Goal: Task Accomplishment & Management: Manage account settings

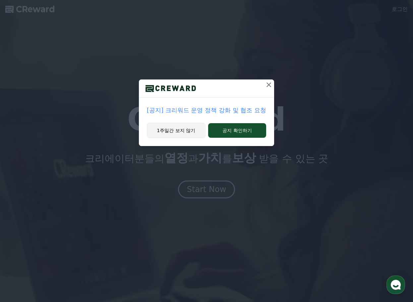
click at [186, 129] on button "1주일간 보지 않기" at bounding box center [176, 130] width 59 height 15
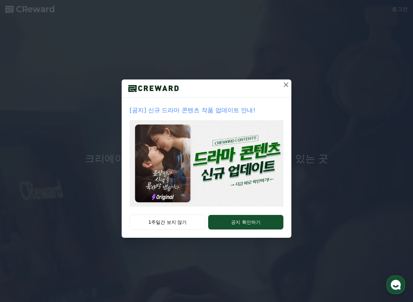
click at [286, 80] on button at bounding box center [286, 85] width 11 height 11
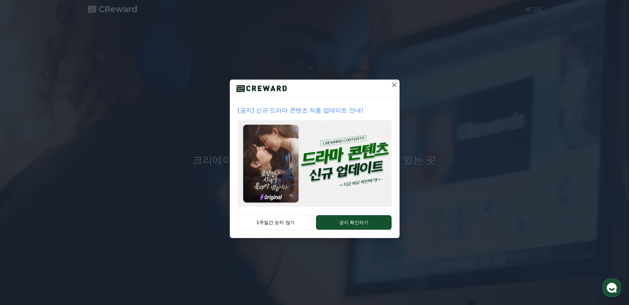
click at [393, 81] on icon at bounding box center [394, 85] width 8 height 8
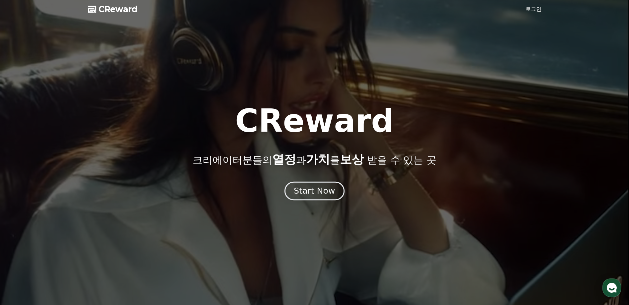
click at [314, 194] on div "Start Now" at bounding box center [314, 190] width 41 height 11
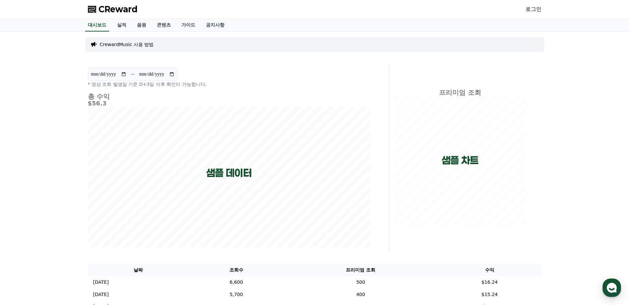
click at [532, 11] on link "로그인" at bounding box center [533, 9] width 16 height 8
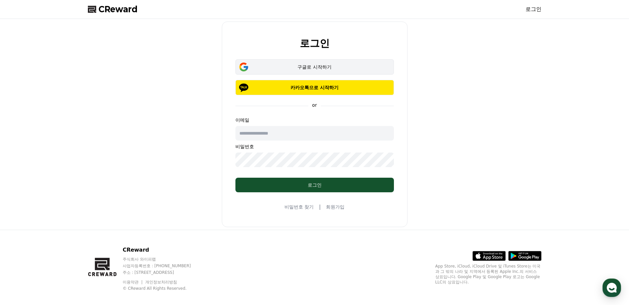
click at [319, 66] on div "구글로 시작하기" at bounding box center [314, 67] width 139 height 7
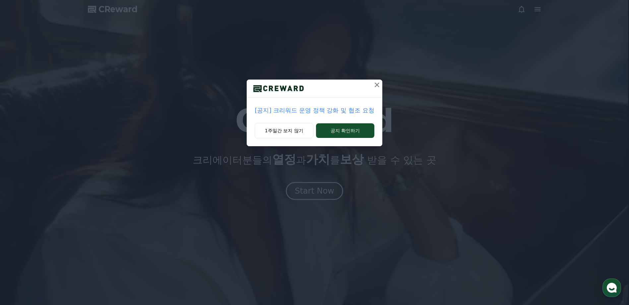
click at [376, 87] on icon at bounding box center [377, 85] width 8 height 8
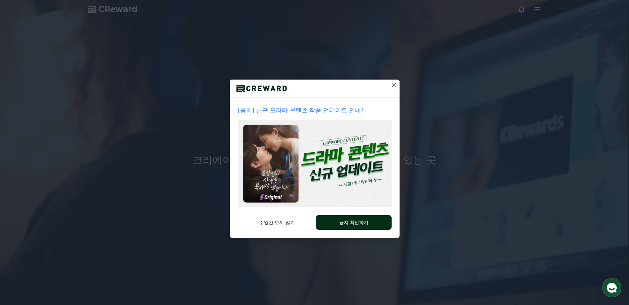
click at [354, 221] on button "공지 확인하기" at bounding box center [353, 222] width 75 height 15
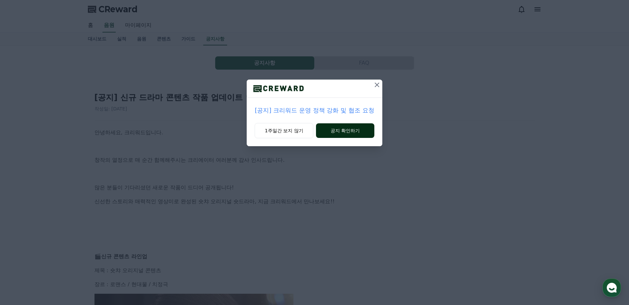
click at [357, 133] on button "공지 확인하기" at bounding box center [345, 130] width 58 height 15
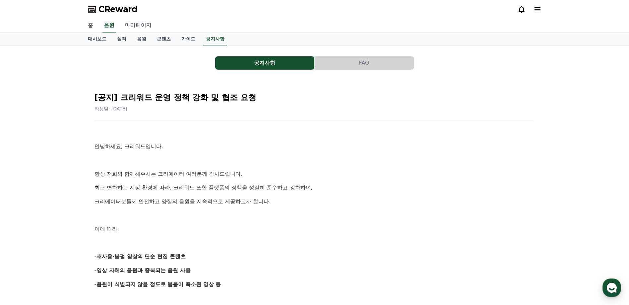
click at [140, 24] on link "마이페이지" at bounding box center [138, 26] width 37 height 14
select select "**********"
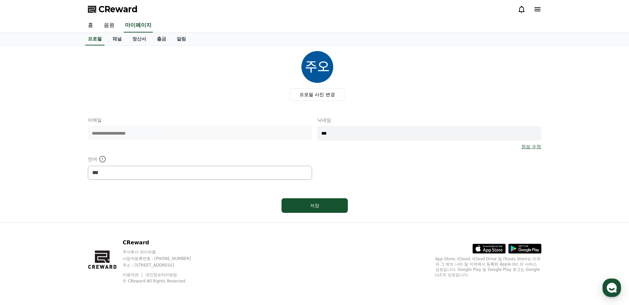
click at [94, 26] on link "홈" at bounding box center [91, 26] width 16 height 14
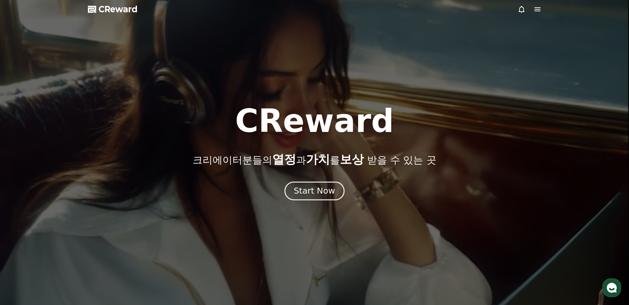
click at [313, 188] on div "Start Now" at bounding box center [314, 190] width 41 height 11
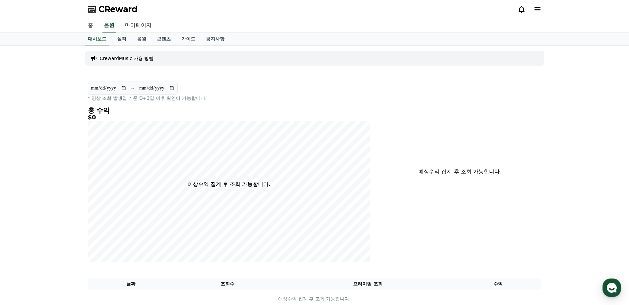
click at [538, 11] on icon at bounding box center [537, 9] width 6 height 4
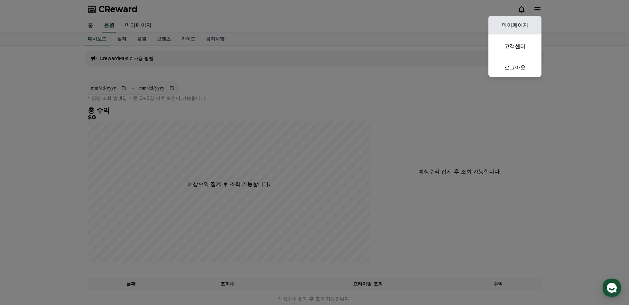
click at [524, 26] on link "마이페이지" at bounding box center [514, 25] width 53 height 19
select select "**********"
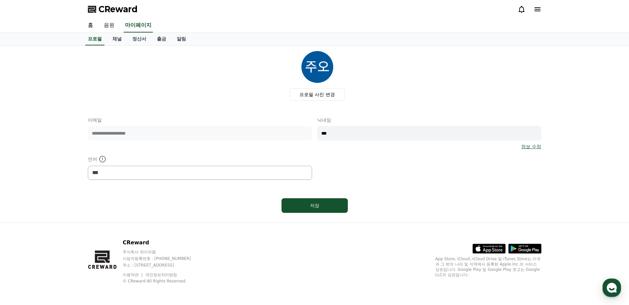
click at [107, 20] on link "음원" at bounding box center [108, 26] width 21 height 14
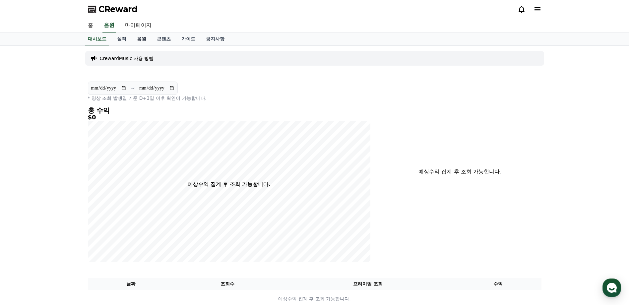
click at [142, 38] on link "음원" at bounding box center [142, 39] width 20 height 13
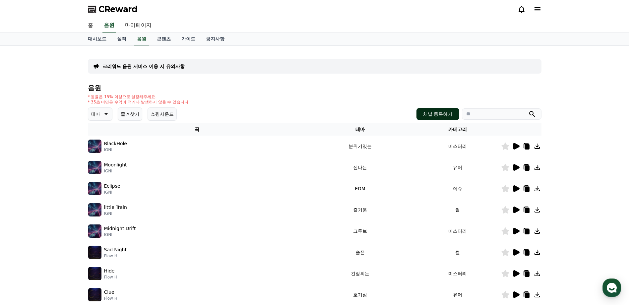
click at [439, 111] on button "채널 등록하기" at bounding box center [437, 114] width 42 height 12
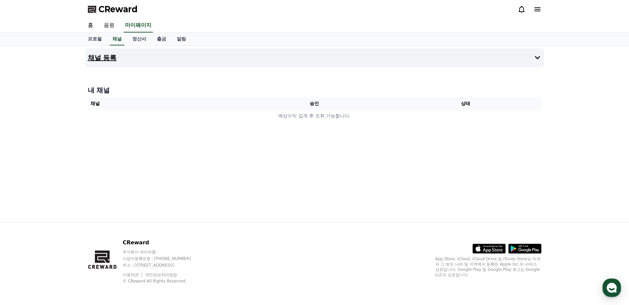
click at [146, 60] on button "채널 등록" at bounding box center [314, 57] width 459 height 19
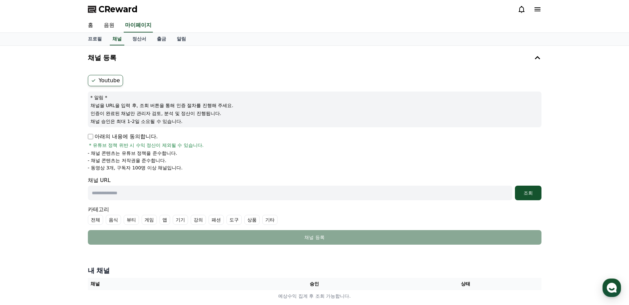
click at [105, 82] on label "Youtube" at bounding box center [105, 80] width 35 height 11
click at [89, 139] on p "아래의 내용에 동의합니다." at bounding box center [123, 137] width 70 height 8
click at [151, 197] on input "text" at bounding box center [300, 193] width 424 height 15
paste input "**********"
type input "**********"
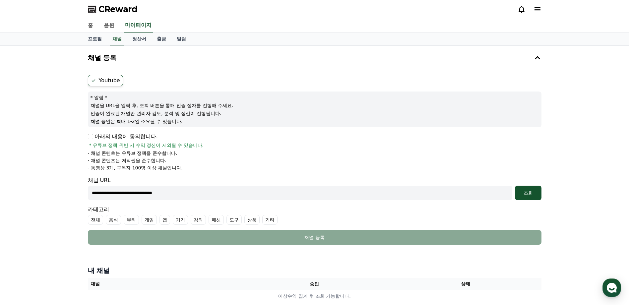
click at [543, 192] on div "**********" at bounding box center [314, 159] width 459 height 175
click at [531, 192] on div "조회" at bounding box center [527, 193] width 21 height 7
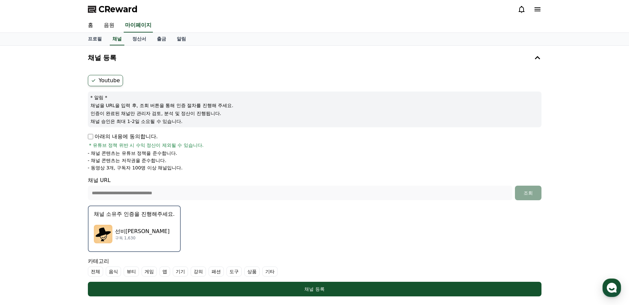
click at [121, 226] on div "선비유머 SeonbiHumor 구독 1,630" at bounding box center [134, 234] width 81 height 27
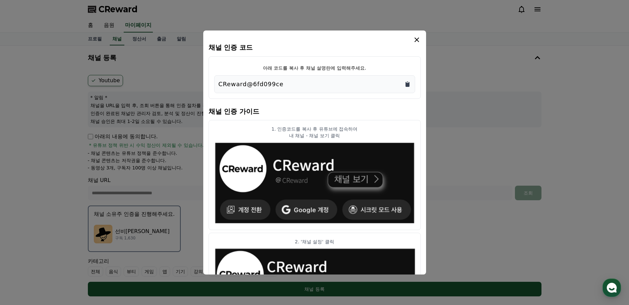
click at [408, 85] on icon "Copy to clipboard" at bounding box center [407, 84] width 4 height 5
click at [418, 122] on article "1. 인증코드를 복사 후 유튜브에 접속하여 내 채널 - 채널 보기 클릭" at bounding box center [314, 175] width 212 height 110
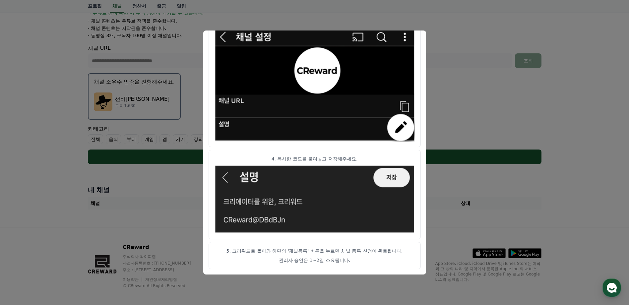
scroll to position [133, 0]
click at [523, 175] on button "close modal" at bounding box center [314, 152] width 629 height 305
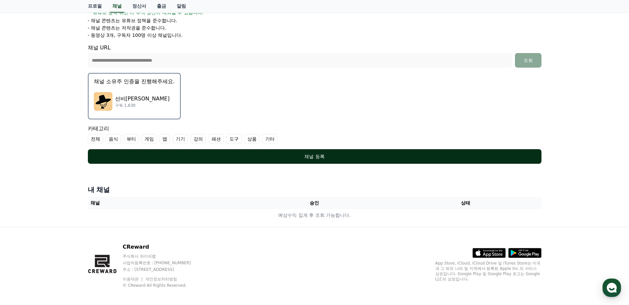
click at [294, 153] on div "채널 등록" at bounding box center [314, 156] width 427 height 7
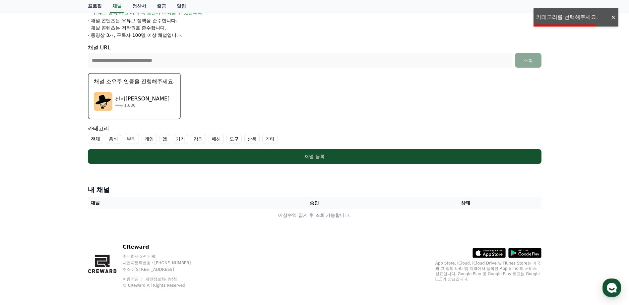
scroll to position [66, 0]
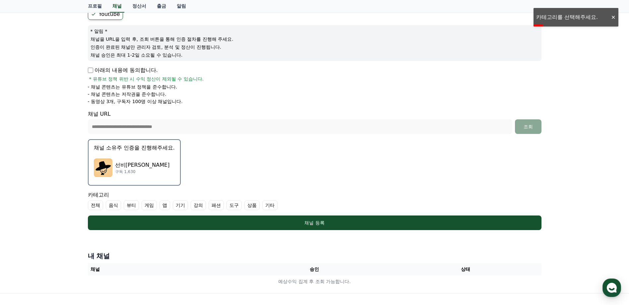
click at [270, 205] on label "기타" at bounding box center [269, 205] width 15 height 10
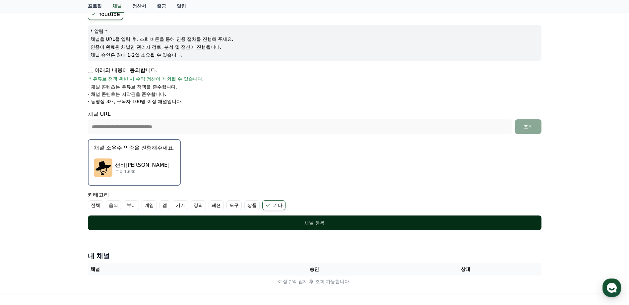
click at [270, 225] on div "채널 등록" at bounding box center [314, 222] width 427 height 7
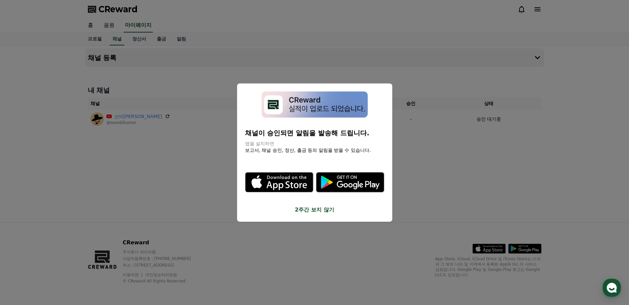
click at [303, 208] on button "2주간 보지 않기" at bounding box center [314, 209] width 139 height 8
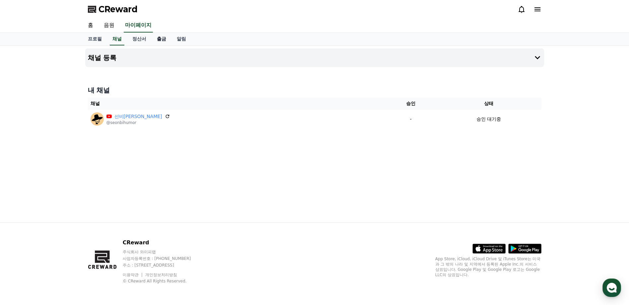
click at [164, 37] on link "출금" at bounding box center [161, 39] width 20 height 13
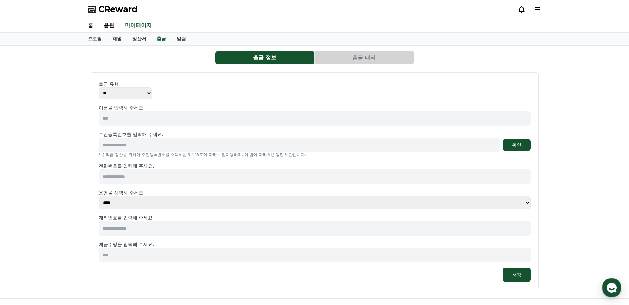
click at [117, 39] on link "채널" at bounding box center [117, 39] width 20 height 13
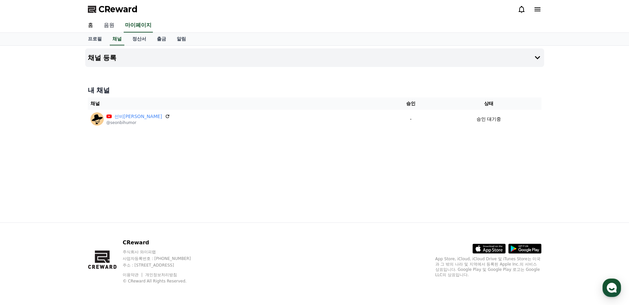
click at [110, 21] on link "음원" at bounding box center [108, 26] width 21 height 14
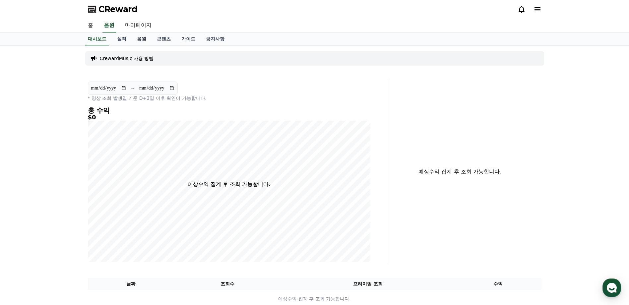
click at [142, 38] on link "음원" at bounding box center [142, 39] width 20 height 13
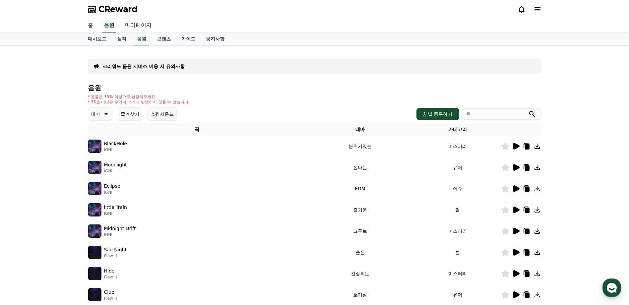
click at [515, 146] on icon at bounding box center [516, 146] width 6 height 7
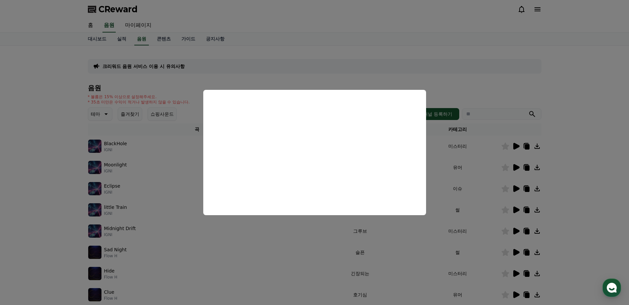
click at [592, 186] on button "close modal" at bounding box center [314, 152] width 629 height 305
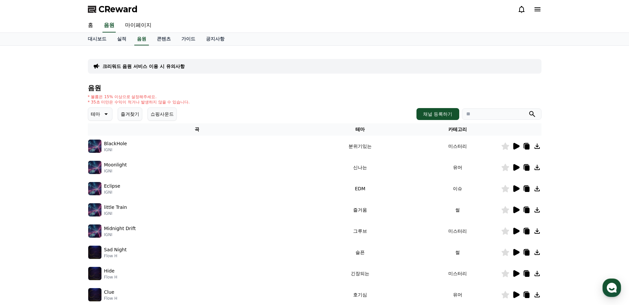
click at [159, 114] on button "쇼핑사운드" at bounding box center [161, 113] width 29 height 13
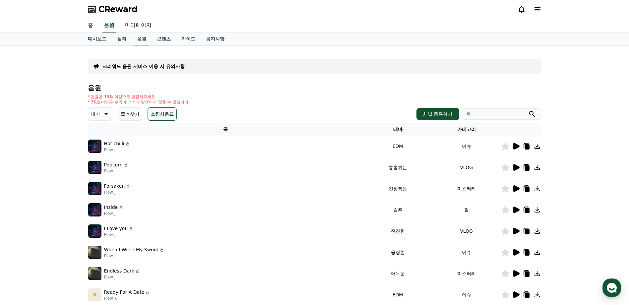
click at [97, 111] on p "테마" at bounding box center [95, 113] width 9 height 9
click at [103, 171] on button "밝은" at bounding box center [96, 167] width 15 height 15
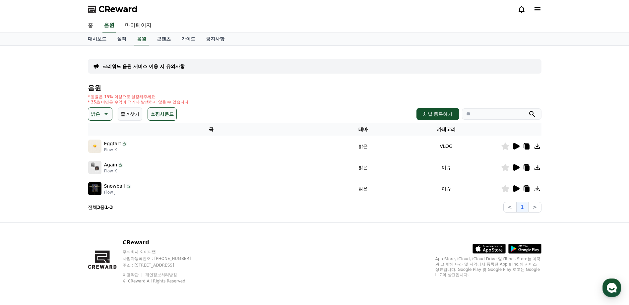
click at [519, 147] on icon at bounding box center [516, 146] width 8 height 8
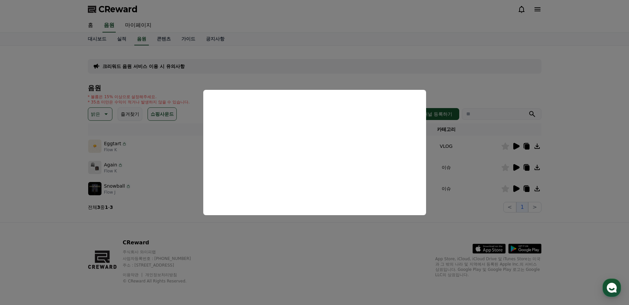
click at [350, 261] on button "close modal" at bounding box center [314, 152] width 629 height 305
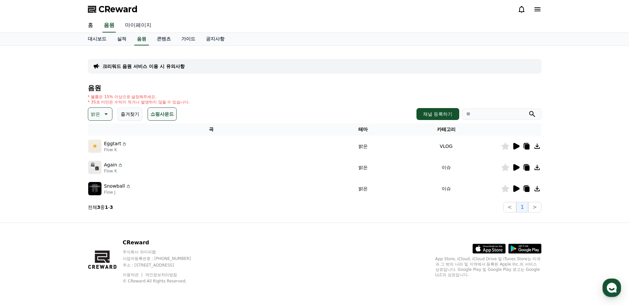
click at [129, 25] on link "마이페이지" at bounding box center [138, 26] width 37 height 14
select select "**********"
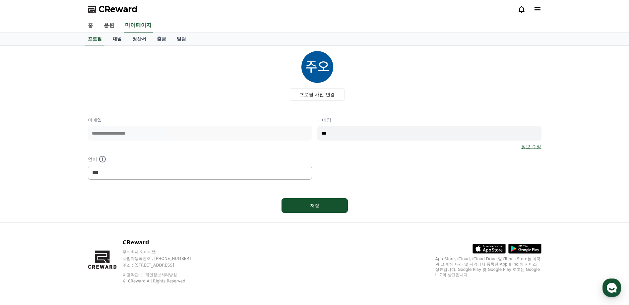
click at [122, 39] on link "채널" at bounding box center [117, 39] width 20 height 13
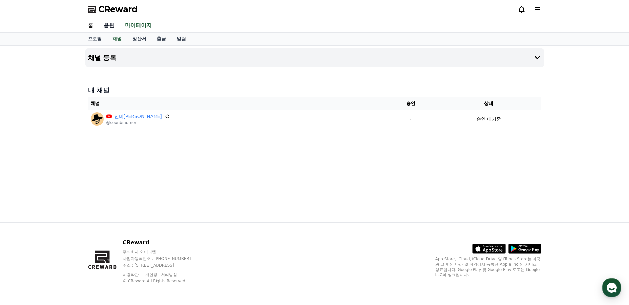
click at [107, 27] on link "음원" at bounding box center [108, 26] width 21 height 14
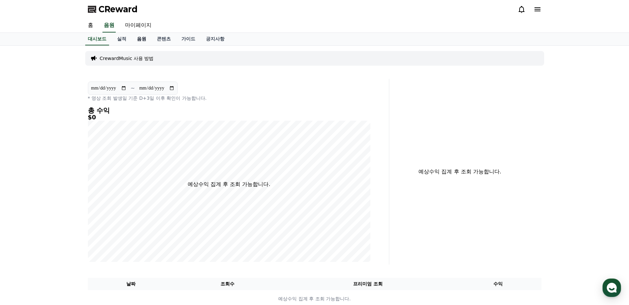
click at [140, 39] on link "음원" at bounding box center [142, 39] width 20 height 13
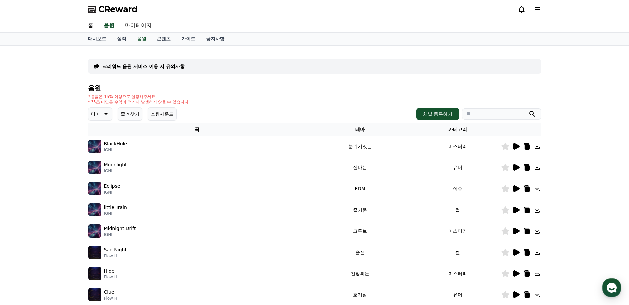
click at [107, 118] on button "테마" at bounding box center [100, 113] width 25 height 13
click at [102, 157] on button "드라마틱" at bounding box center [101, 154] width 24 height 15
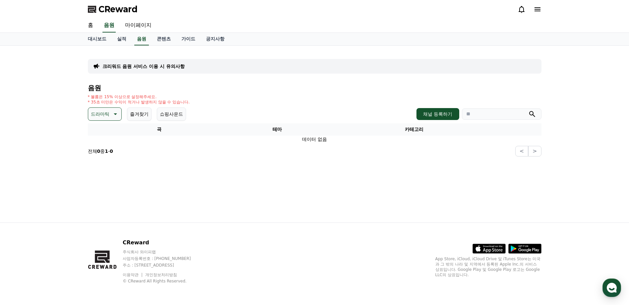
click at [106, 115] on p "드라마틱" at bounding box center [100, 113] width 19 height 9
click at [100, 184] on button "코믹한" at bounding box center [98, 186] width 19 height 15
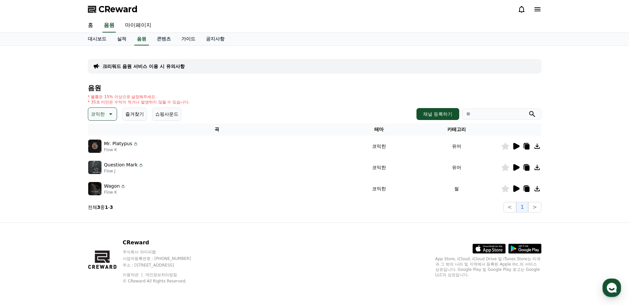
click at [516, 147] on icon at bounding box center [516, 146] width 6 height 7
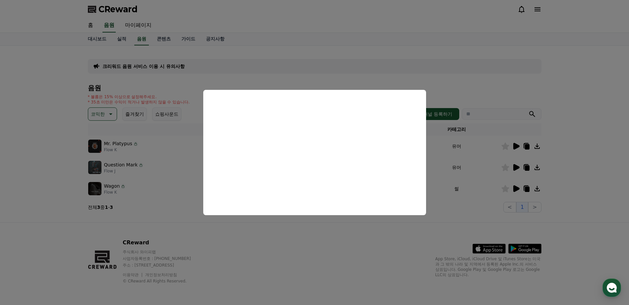
click at [378, 254] on button "close modal" at bounding box center [314, 152] width 629 height 305
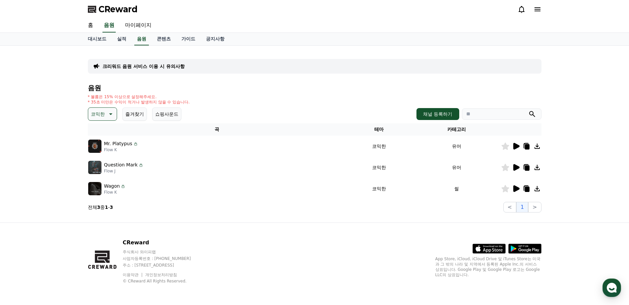
click at [518, 168] on icon at bounding box center [516, 167] width 6 height 7
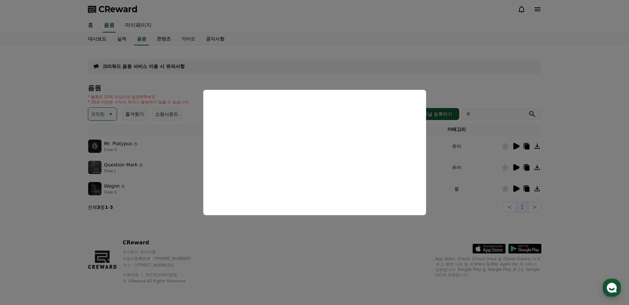
click at [331, 235] on button "close modal" at bounding box center [314, 152] width 629 height 305
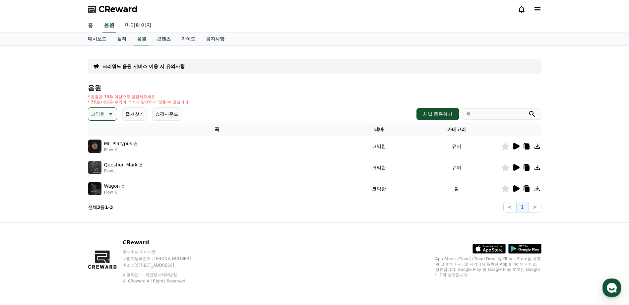
click at [518, 189] on icon at bounding box center [516, 188] width 6 height 7
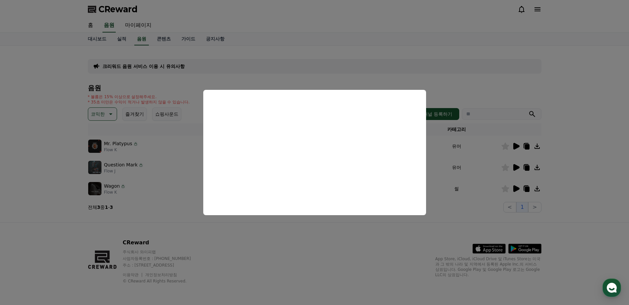
click at [344, 245] on button "close modal" at bounding box center [314, 152] width 629 height 305
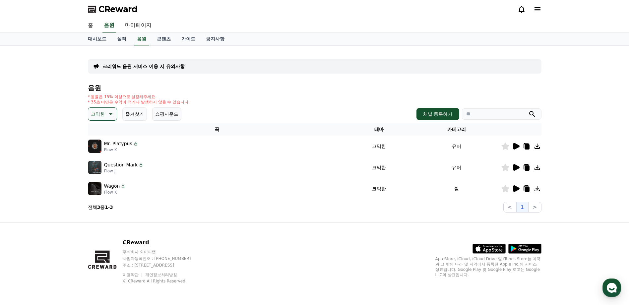
click at [98, 112] on p "코믹한" at bounding box center [98, 113] width 14 height 9
click at [264, 104] on div "* 볼륨은 15% 이상으로 설정해주세요. * 35초 미만은 수익이 적거나 발생하지 않을 수 있습니다." at bounding box center [314, 99] width 453 height 11
click at [475, 110] on input "search" at bounding box center [502, 113] width 80 height 11
type input "*"
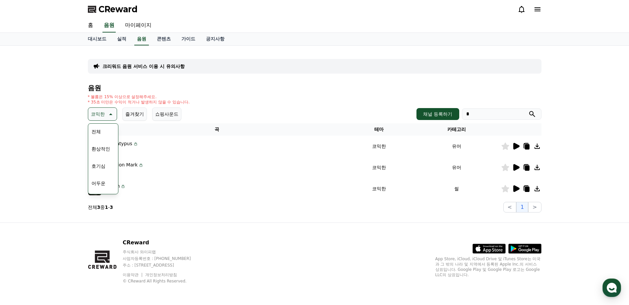
click at [528, 110] on button "submit" at bounding box center [532, 114] width 8 height 8
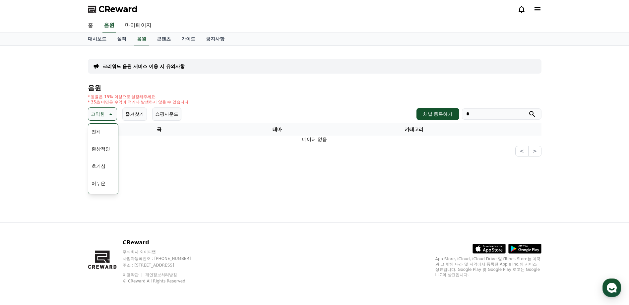
click at [134, 108] on button "즐겨찾기" at bounding box center [134, 113] width 25 height 13
click at [160, 111] on button "쇼핑사운드" at bounding box center [166, 113] width 29 height 13
click at [104, 115] on p "코믹한" at bounding box center [98, 113] width 14 height 9
click at [97, 111] on p "코믹한" at bounding box center [98, 113] width 14 height 9
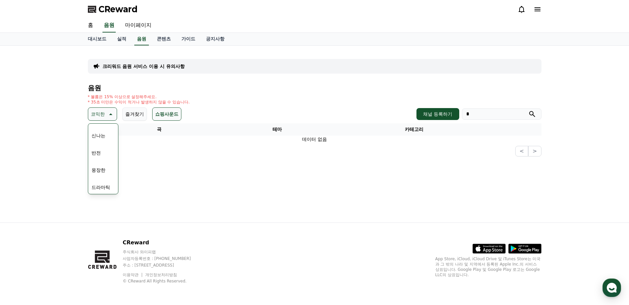
click at [101, 135] on button "신나는" at bounding box center [98, 135] width 19 height 15
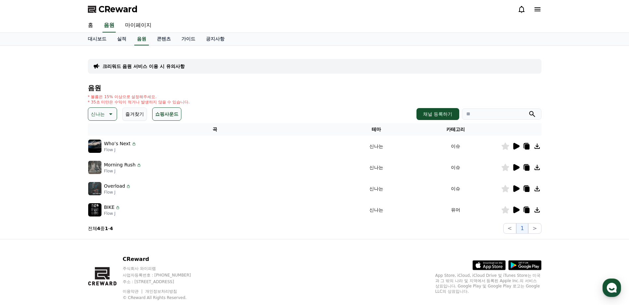
click at [516, 168] on icon at bounding box center [516, 167] width 6 height 7
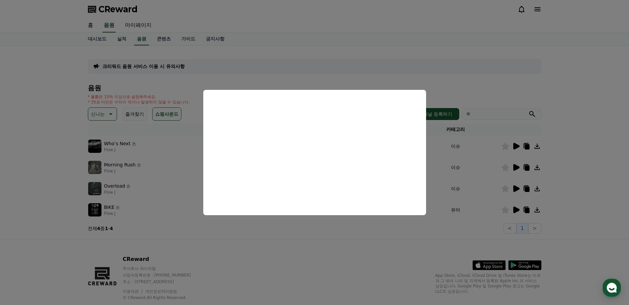
click at [362, 248] on button "close modal" at bounding box center [314, 152] width 629 height 305
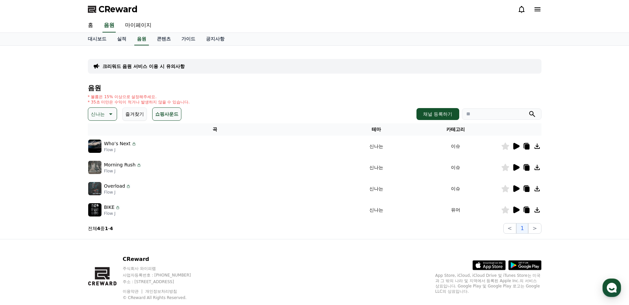
click at [97, 109] on button "신나는" at bounding box center [102, 113] width 29 height 13
click at [101, 135] on button "밝은" at bounding box center [96, 134] width 15 height 15
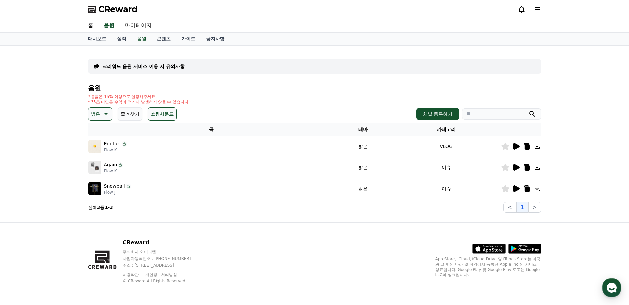
click at [514, 166] on icon at bounding box center [516, 167] width 6 height 7
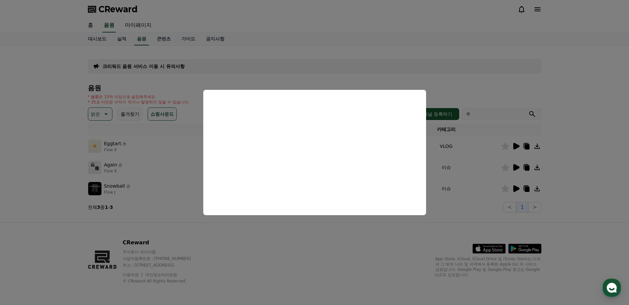
click at [395, 243] on button "close modal" at bounding box center [314, 152] width 629 height 305
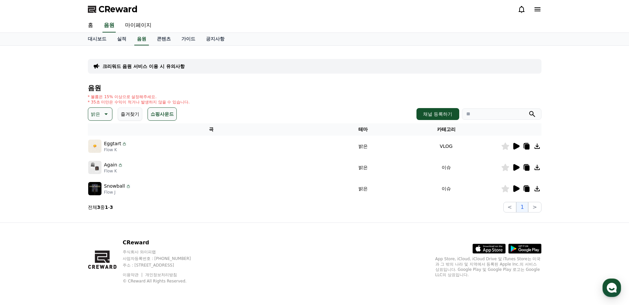
click at [512, 189] on icon at bounding box center [516, 189] width 8 height 8
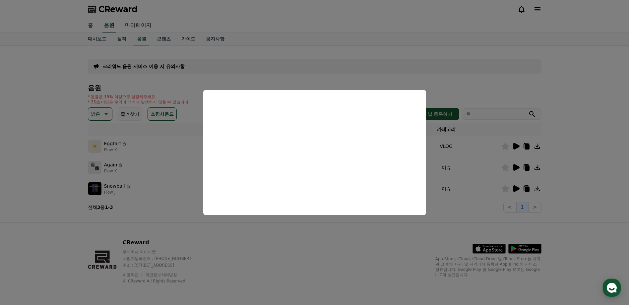
drag, startPoint x: 325, startPoint y: 247, endPoint x: 252, endPoint y: 214, distance: 79.9
click at [323, 248] on button "close modal" at bounding box center [314, 152] width 629 height 305
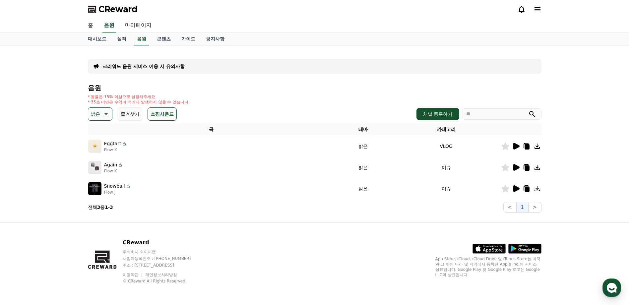
click at [517, 145] on icon at bounding box center [516, 146] width 6 height 7
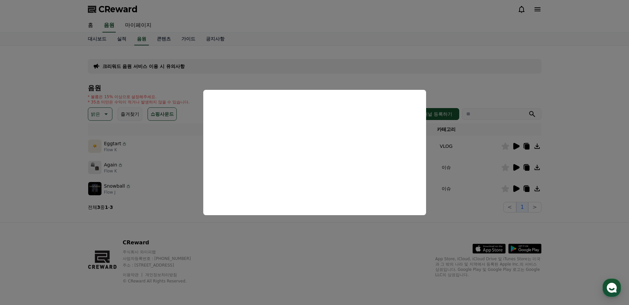
drag, startPoint x: 237, startPoint y: 259, endPoint x: 241, endPoint y: 237, distance: 22.5
click at [240, 258] on button "close modal" at bounding box center [314, 152] width 629 height 305
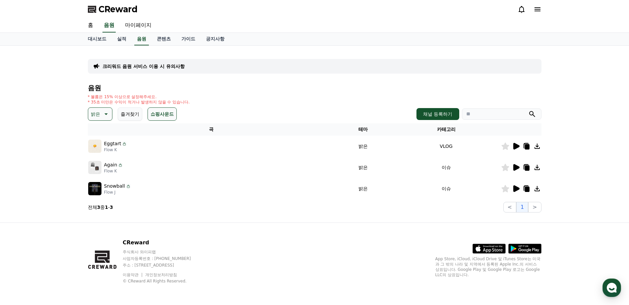
click at [98, 116] on p "밝은" at bounding box center [95, 113] width 9 height 9
click at [104, 171] on button "신나는" at bounding box center [98, 168] width 19 height 15
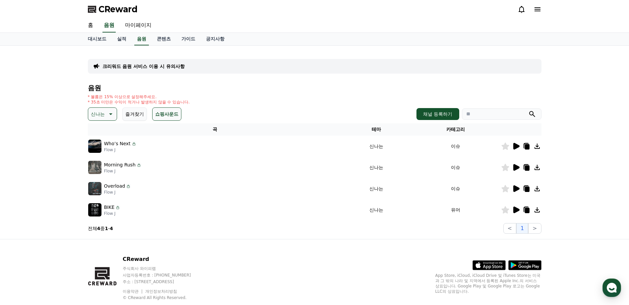
click at [101, 110] on p "신나는" at bounding box center [98, 113] width 14 height 9
click at [100, 185] on button "반전" at bounding box center [96, 186] width 15 height 15
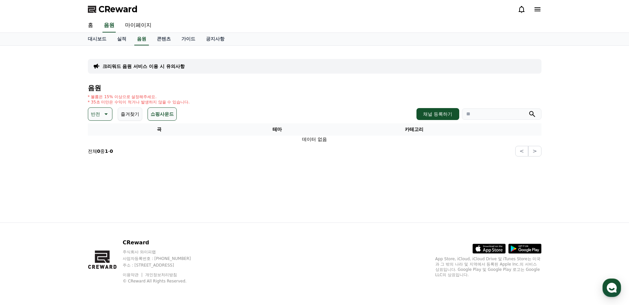
click at [100, 120] on button "반전" at bounding box center [100, 113] width 25 height 13
click at [104, 172] on button "웅장한" at bounding box center [98, 170] width 19 height 15
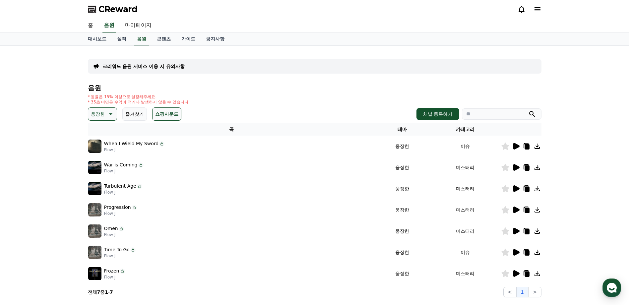
click at [100, 111] on p "웅장한" at bounding box center [98, 113] width 14 height 9
click at [103, 171] on button "즐거움" at bounding box center [98, 171] width 19 height 15
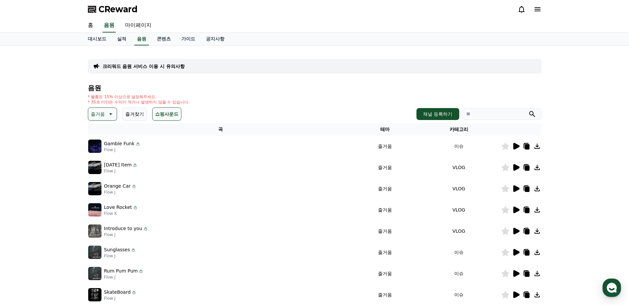
click at [515, 145] on icon at bounding box center [516, 146] width 6 height 7
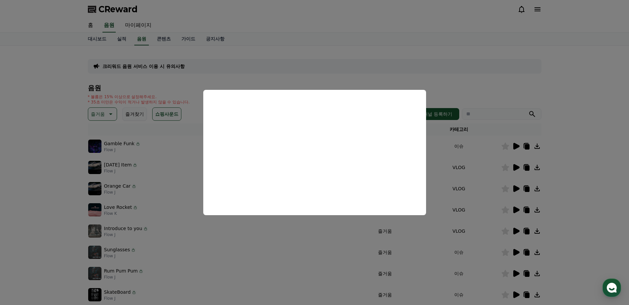
click at [514, 209] on button "close modal" at bounding box center [314, 152] width 629 height 305
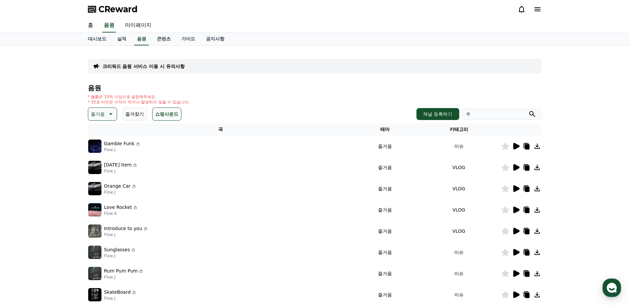
click at [514, 209] on icon at bounding box center [516, 209] width 6 height 7
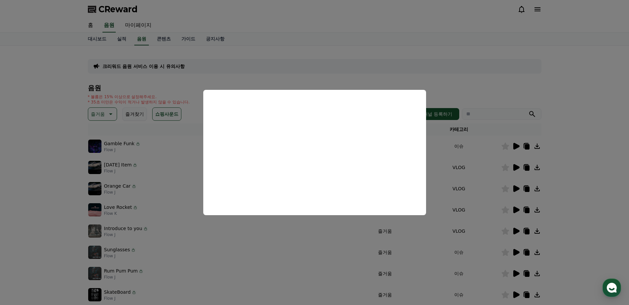
click at [516, 189] on button "close modal" at bounding box center [314, 152] width 629 height 305
click at [516, 189] on icon at bounding box center [516, 188] width 6 height 7
click at [575, 180] on button "close modal" at bounding box center [314, 152] width 629 height 305
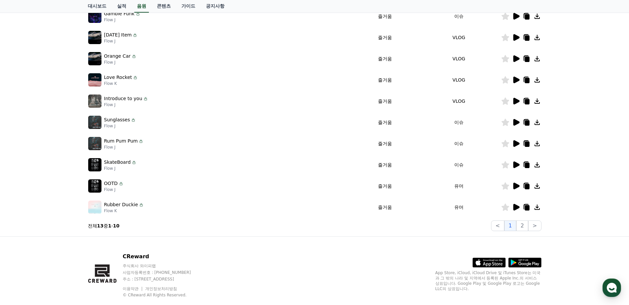
scroll to position [133, 0]
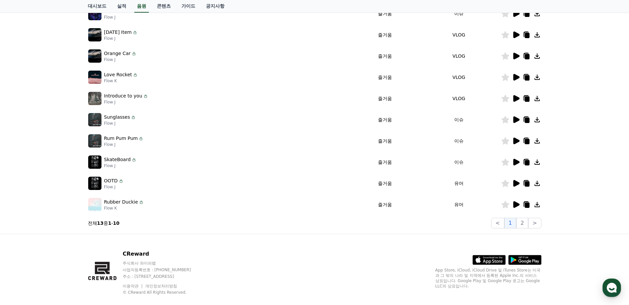
click at [516, 201] on icon at bounding box center [516, 204] width 8 height 8
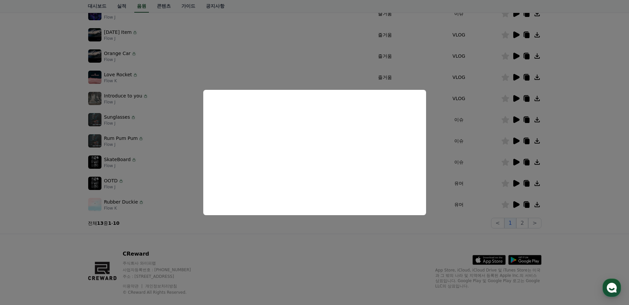
click at [513, 186] on button "close modal" at bounding box center [314, 152] width 629 height 305
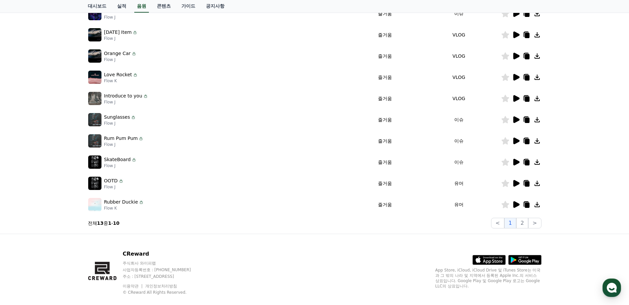
click at [514, 185] on icon at bounding box center [516, 183] width 6 height 7
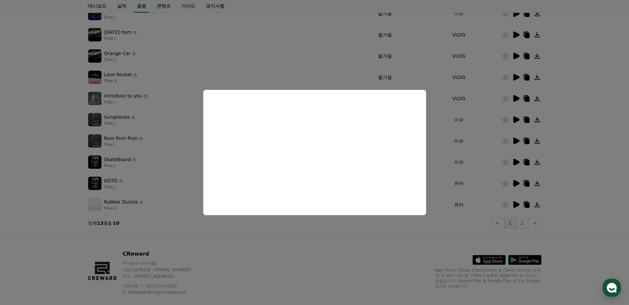
click at [517, 163] on button "close modal" at bounding box center [314, 152] width 629 height 305
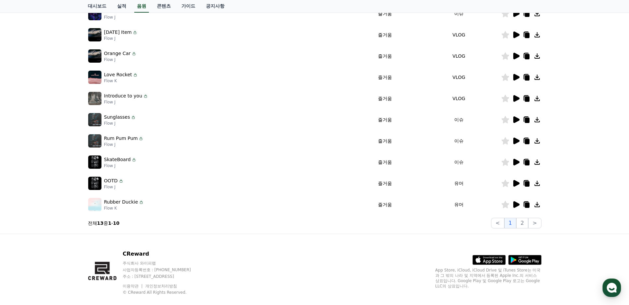
click at [517, 163] on icon at bounding box center [516, 162] width 6 height 7
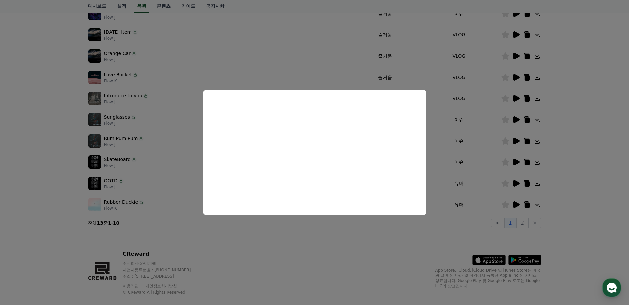
click at [248, 245] on button "close modal" at bounding box center [314, 152] width 629 height 305
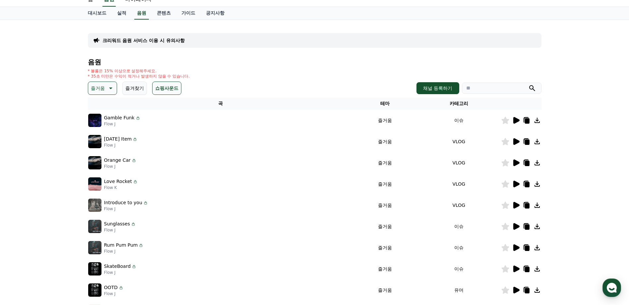
scroll to position [0, 0]
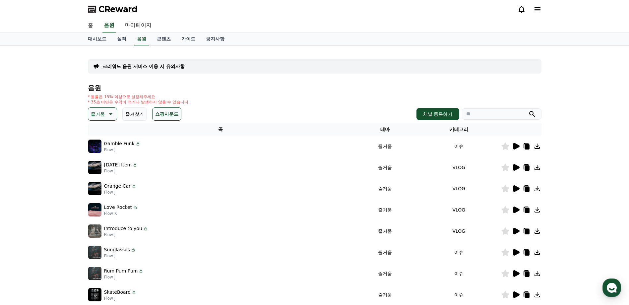
click at [106, 114] on icon at bounding box center [110, 114] width 8 height 8
click at [108, 155] on button "분위기있는" at bounding box center [103, 155] width 28 height 15
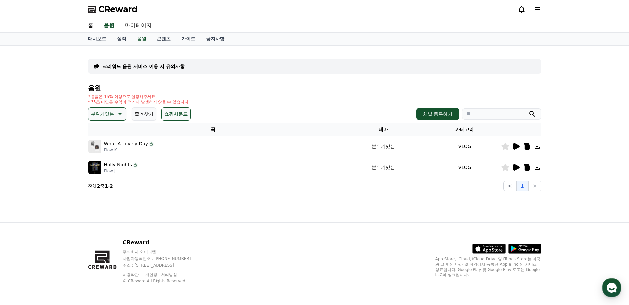
click at [113, 112] on p "분위기있는" at bounding box center [102, 113] width 23 height 9
click at [106, 170] on button "귀여운" at bounding box center [98, 167] width 19 height 15
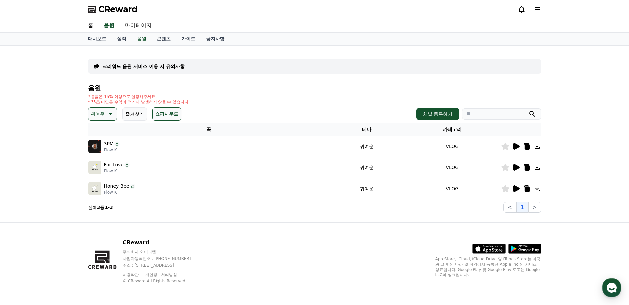
click at [515, 168] on icon at bounding box center [516, 167] width 6 height 7
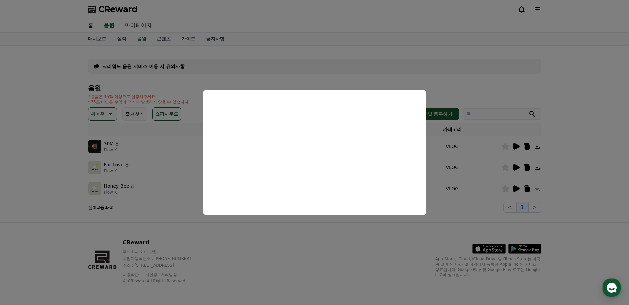
drag, startPoint x: 348, startPoint y: 244, endPoint x: 322, endPoint y: 234, distance: 27.8
click at [347, 244] on button "close modal" at bounding box center [314, 152] width 629 height 305
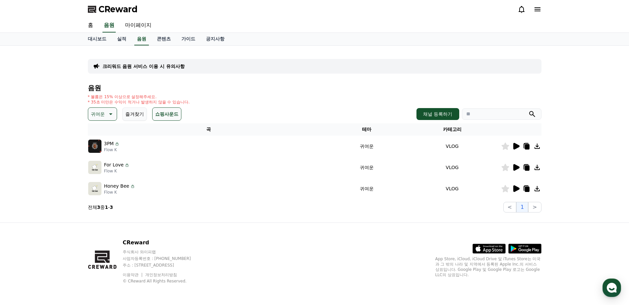
click at [90, 114] on button "귀여운" at bounding box center [102, 113] width 29 height 13
click at [105, 159] on button "감동적인" at bounding box center [101, 159] width 24 height 15
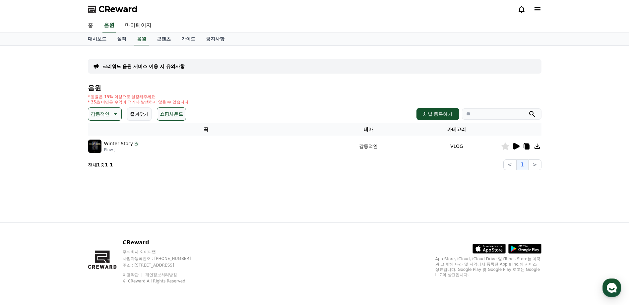
click at [105, 117] on p "감동적인" at bounding box center [100, 113] width 19 height 9
click at [105, 170] on button "긴장되는" at bounding box center [101, 168] width 24 height 15
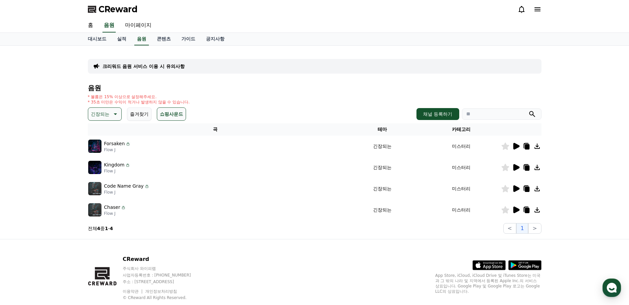
click at [105, 110] on p "긴장되는" at bounding box center [100, 113] width 19 height 9
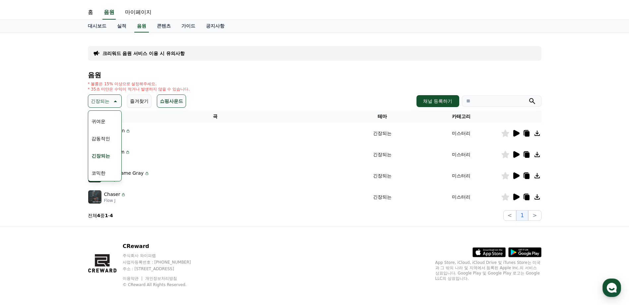
scroll to position [17, 0]
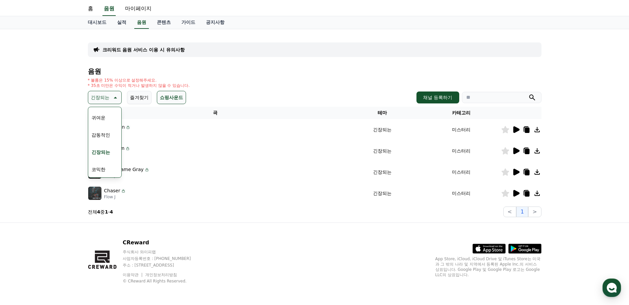
click at [106, 170] on button "코믹한" at bounding box center [98, 169] width 19 height 15
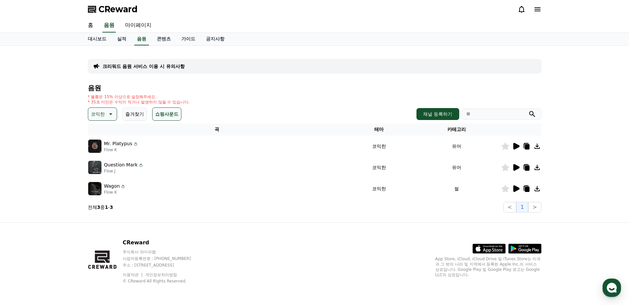
click at [514, 190] on icon at bounding box center [516, 188] width 6 height 7
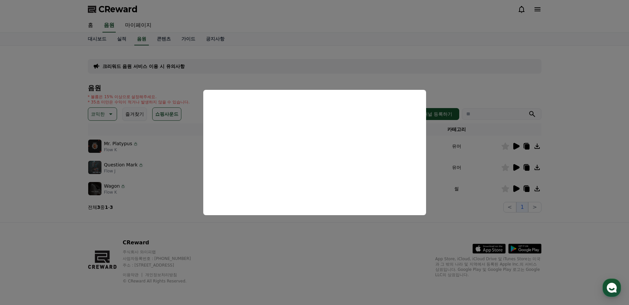
click at [338, 240] on button "close modal" at bounding box center [314, 152] width 629 height 305
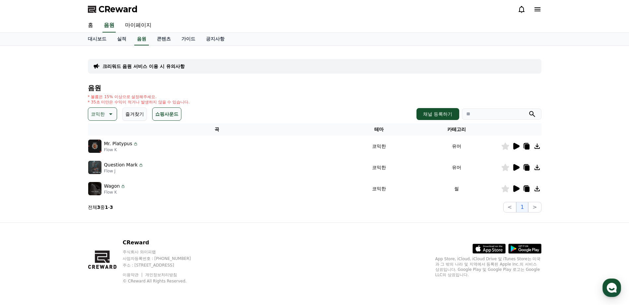
click at [338, 240] on div "CReward 주식회사 와이피랩 사업자등록번호 : [PHONE_NUMBER] 주소 : [STREET_ADDRESS] 이용약관 개인정보처리방침 …" at bounding box center [315, 264] width 464 height 82
click at [104, 113] on p "코믹한" at bounding box center [98, 113] width 14 height 9
click at [103, 167] on button "호기심" at bounding box center [98, 166] width 19 height 15
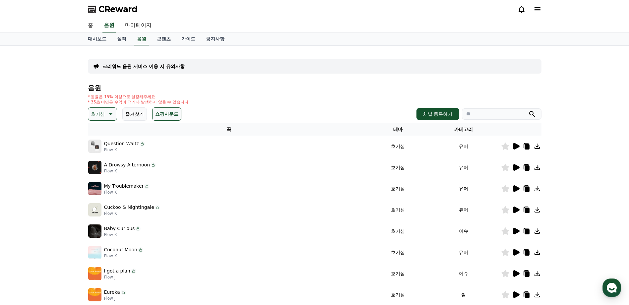
click at [518, 165] on icon at bounding box center [516, 167] width 8 height 8
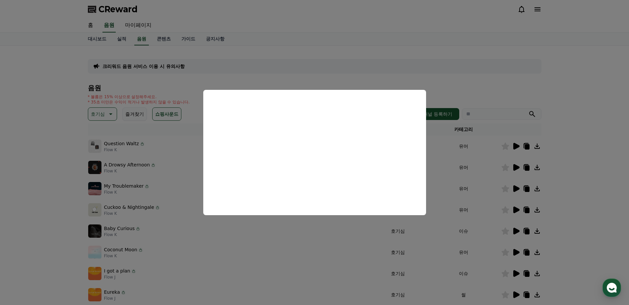
click at [589, 207] on button "close modal" at bounding box center [314, 152] width 629 height 305
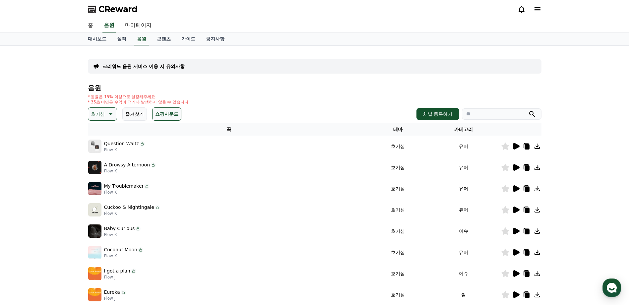
click at [516, 293] on icon at bounding box center [516, 294] width 6 height 7
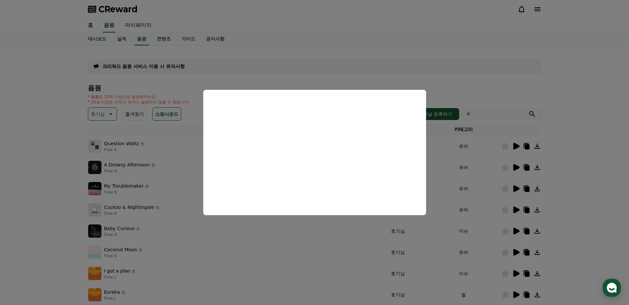
scroll to position [66, 0]
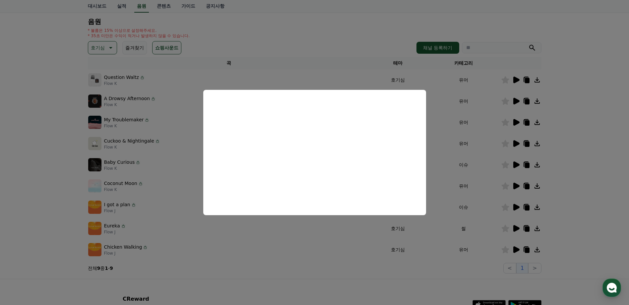
click at [446, 286] on button "close modal" at bounding box center [314, 152] width 629 height 305
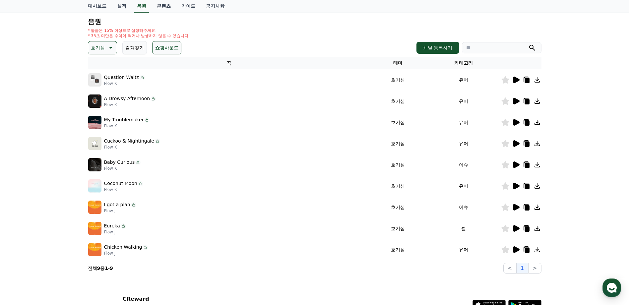
click at [514, 183] on icon at bounding box center [516, 186] width 6 height 7
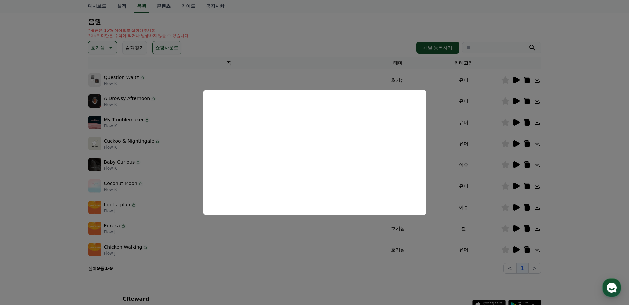
click at [561, 124] on button "close modal" at bounding box center [314, 152] width 629 height 305
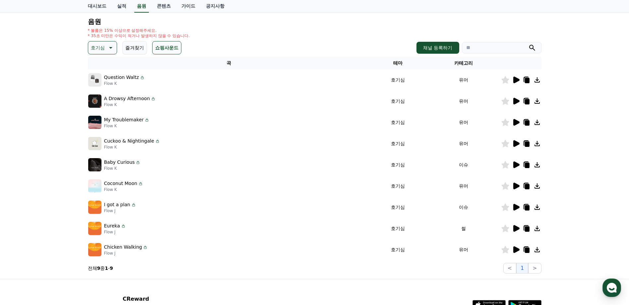
click at [507, 184] on icon at bounding box center [505, 185] width 8 height 7
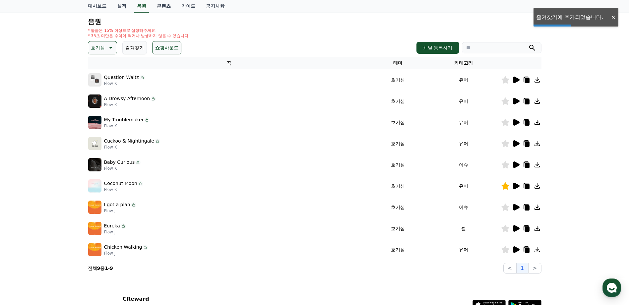
click at [516, 120] on icon at bounding box center [516, 122] width 6 height 7
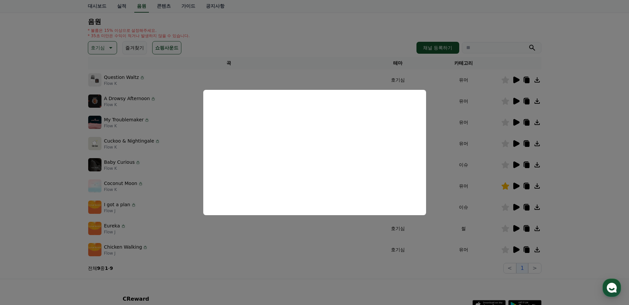
click at [514, 101] on button "close modal" at bounding box center [314, 152] width 629 height 305
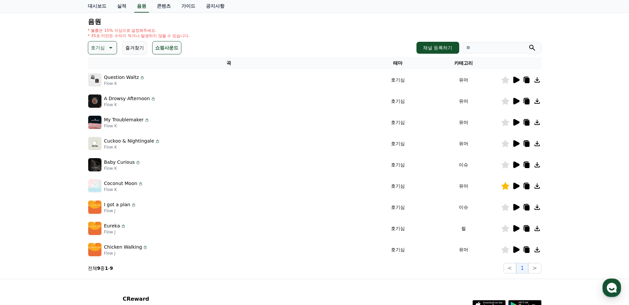
click at [514, 101] on icon at bounding box center [516, 101] width 6 height 7
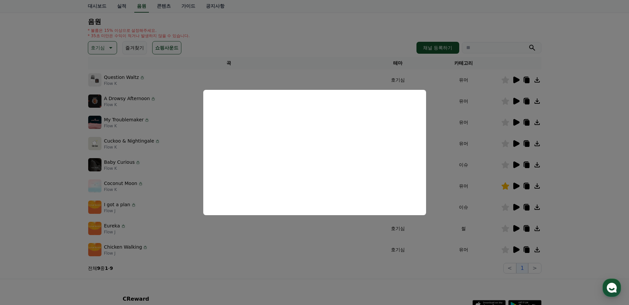
click at [516, 164] on button "close modal" at bounding box center [314, 152] width 629 height 305
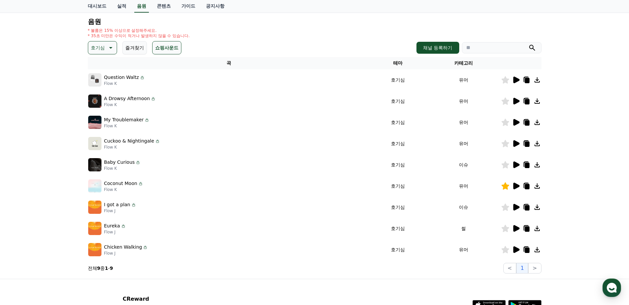
click at [516, 164] on icon at bounding box center [516, 164] width 6 height 7
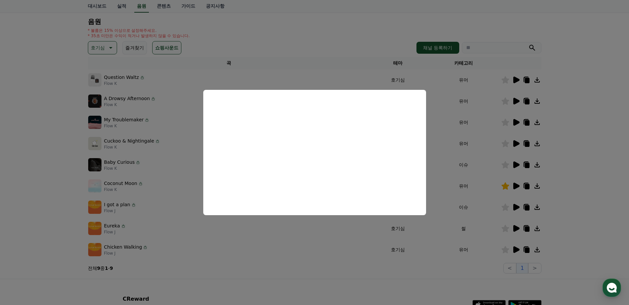
click at [517, 144] on button "close modal" at bounding box center [314, 152] width 629 height 305
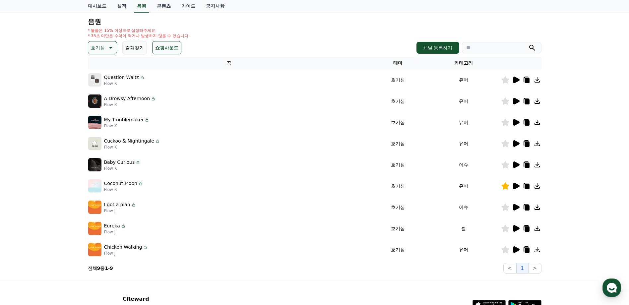
click at [517, 144] on icon at bounding box center [516, 143] width 6 height 7
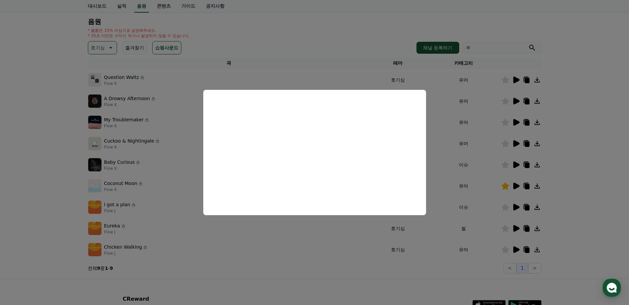
click at [573, 154] on button "close modal" at bounding box center [314, 152] width 629 height 305
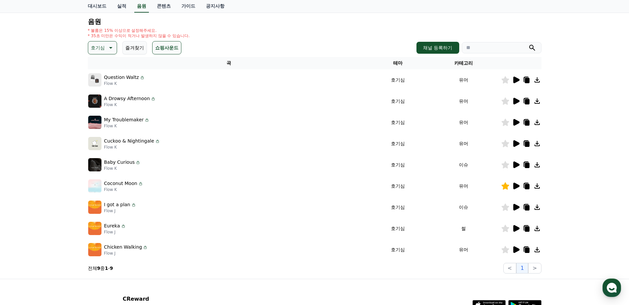
click at [512, 78] on icon at bounding box center [516, 80] width 8 height 8
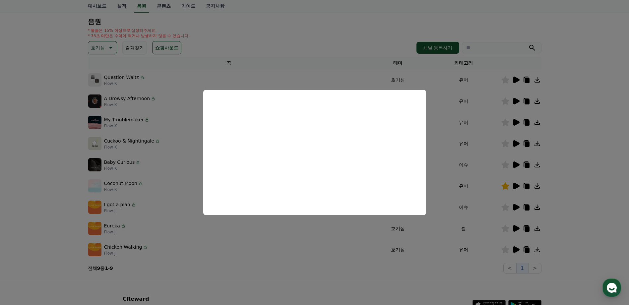
click at [576, 176] on button "close modal" at bounding box center [314, 152] width 629 height 305
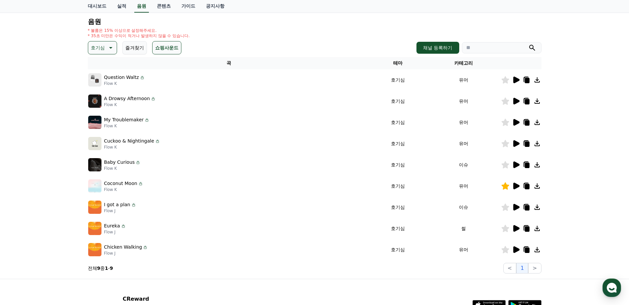
click at [518, 185] on icon at bounding box center [516, 186] width 6 height 7
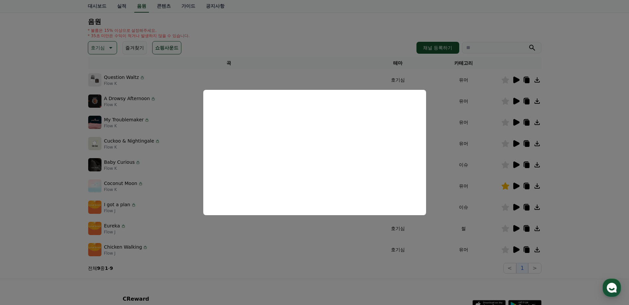
click at [596, 147] on button "close modal" at bounding box center [314, 152] width 629 height 305
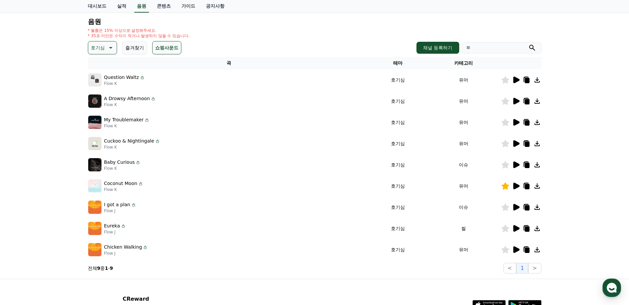
click at [527, 186] on icon at bounding box center [526, 186] width 5 height 5
click at [607, 168] on div "크리워드 음원 서비스 이용 시 유의사항 음원 * 볼륨은 15% 이상으로 설정해주세요. * 35초 미만은 수익이 적거나 발생하지 않을 수 있습니…" at bounding box center [314, 128] width 629 height 299
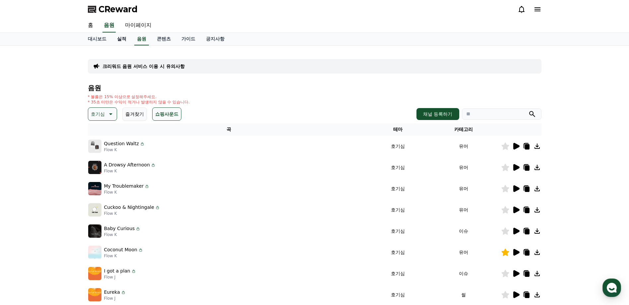
click at [116, 37] on link "실적" at bounding box center [122, 39] width 20 height 13
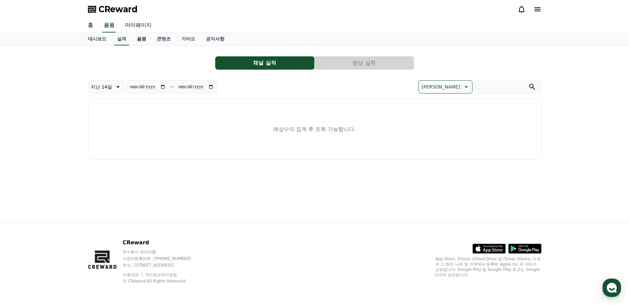
click at [136, 38] on link "음원" at bounding box center [142, 39] width 20 height 13
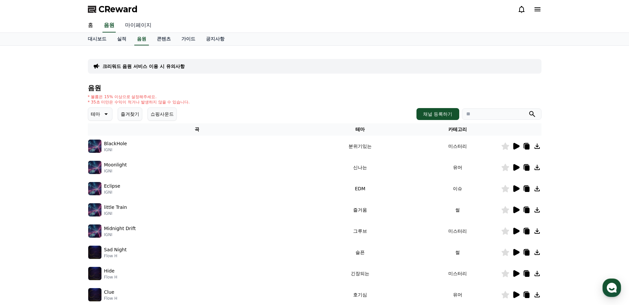
click at [132, 25] on link "마이페이지" at bounding box center [138, 26] width 37 height 14
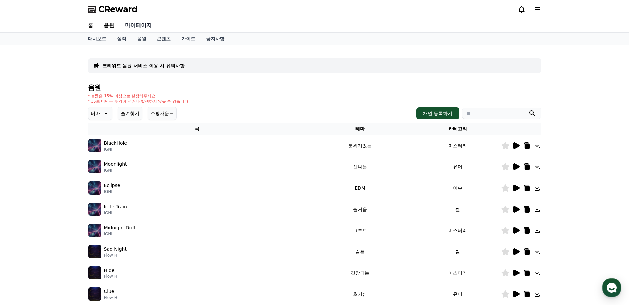
select select "**********"
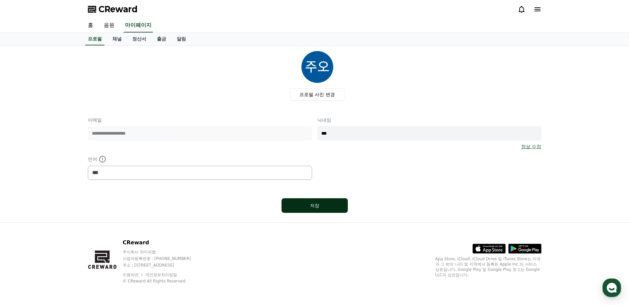
click at [331, 204] on div "저장" at bounding box center [315, 205] width 40 height 7
select select "**********"
click at [164, 41] on link "출금" at bounding box center [161, 39] width 20 height 13
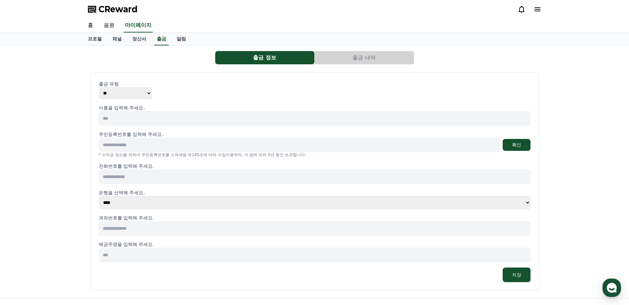
click at [113, 96] on select "** ***" at bounding box center [125, 93] width 53 height 12
click at [99, 87] on select "** ***" at bounding box center [125, 93] width 53 height 12
click at [127, 119] on input at bounding box center [314, 118] width 431 height 15
type input "***"
drag, startPoint x: 137, startPoint y: 146, endPoint x: 140, endPoint y: 140, distance: 7.0
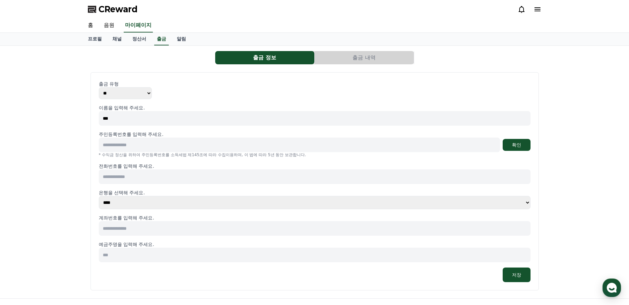
click at [137, 145] on input at bounding box center [299, 145] width 401 height 15
type input "**********"
click at [197, 168] on p "전화번호를 입력해 주세요." at bounding box center [314, 166] width 431 height 7
click at [192, 177] on input at bounding box center [314, 176] width 431 height 15
type input "**********"
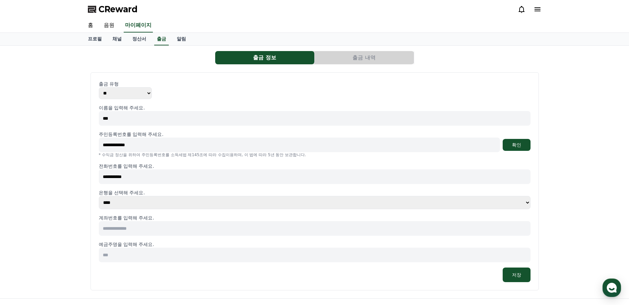
click at [143, 202] on select "**** **** **** **** **** **** **** ** ** ** ** **** *** **** **** *****" at bounding box center [314, 202] width 431 height 13
select select "**********"
click at [99, 196] on select "**** **** **** **** **** **** **** ** ** ** ** **** *** **** **** *****" at bounding box center [314, 202] width 431 height 13
click at [116, 233] on input at bounding box center [314, 228] width 431 height 15
type input "**********"
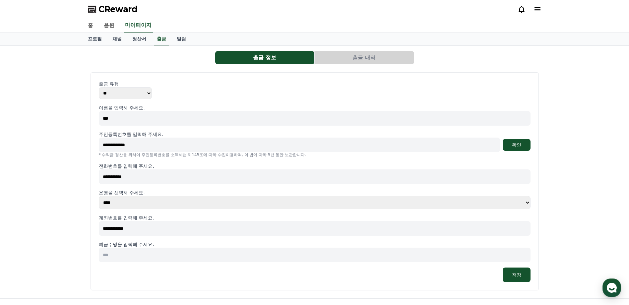
click at [573, 225] on div "**********" at bounding box center [314, 172] width 629 height 253
click at [198, 259] on input at bounding box center [314, 255] width 431 height 15
type input "***"
click at [518, 279] on button "저장" at bounding box center [516, 274] width 28 height 15
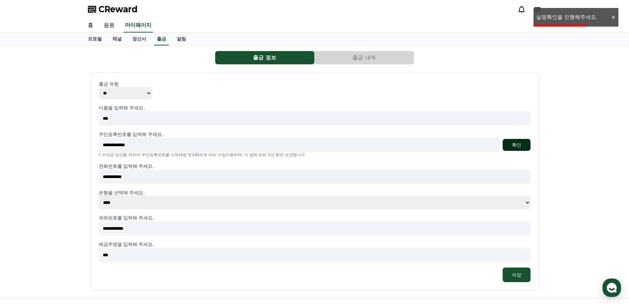
click at [521, 146] on button "확인" at bounding box center [516, 145] width 28 height 12
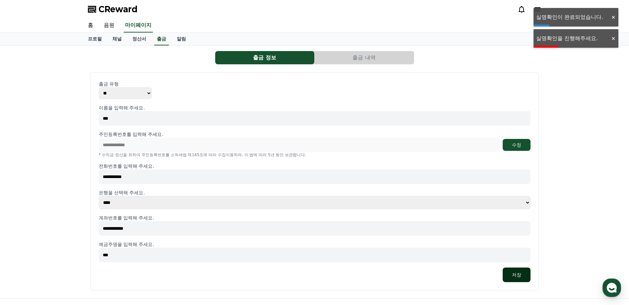
click at [515, 272] on button "저장" at bounding box center [516, 274] width 28 height 15
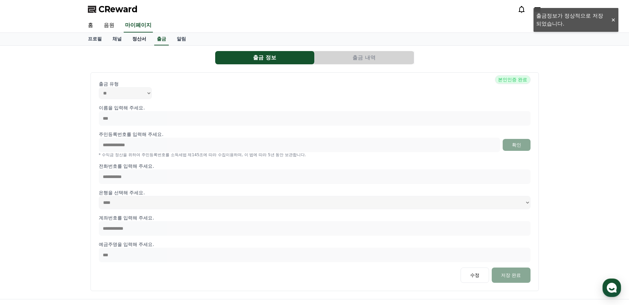
click at [138, 40] on link "정산서" at bounding box center [139, 39] width 25 height 13
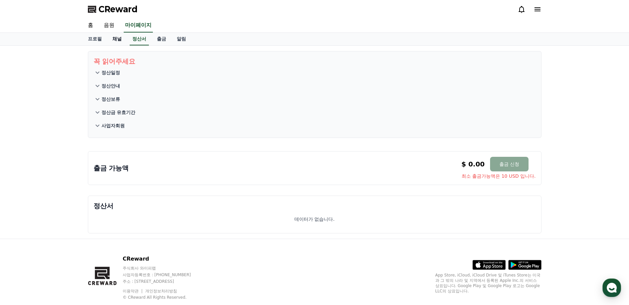
click at [116, 39] on link "채널" at bounding box center [117, 39] width 20 height 13
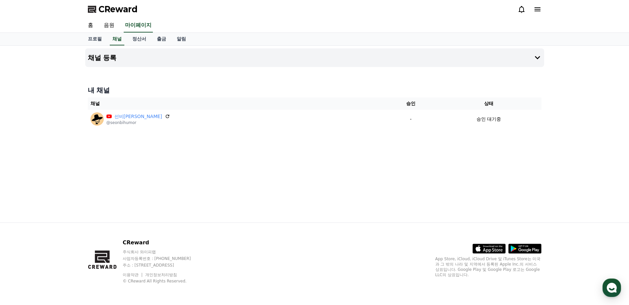
click at [541, 10] on div "CReward" at bounding box center [315, 9] width 464 height 19
click at [539, 9] on icon at bounding box center [537, 9] width 6 height 4
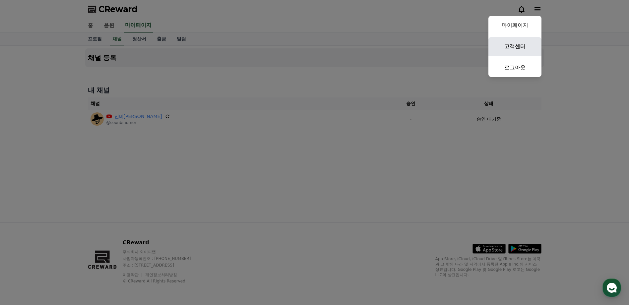
click at [510, 42] on link "고객센터" at bounding box center [514, 46] width 53 height 19
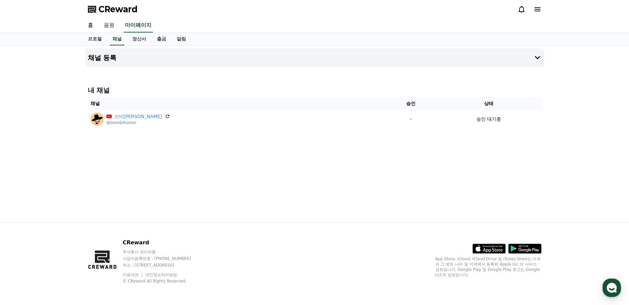
click at [113, 23] on link "음원" at bounding box center [108, 26] width 21 height 14
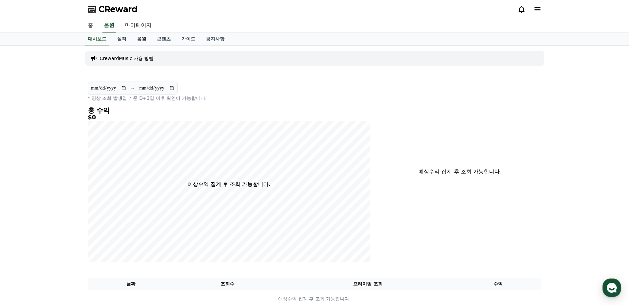
click at [145, 39] on link "음원" at bounding box center [142, 39] width 20 height 13
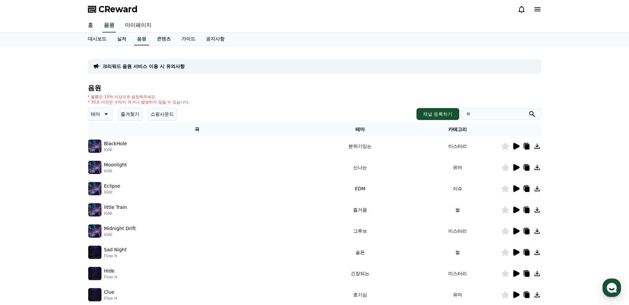
click at [132, 113] on button "즐겨찾기" at bounding box center [130, 113] width 25 height 13
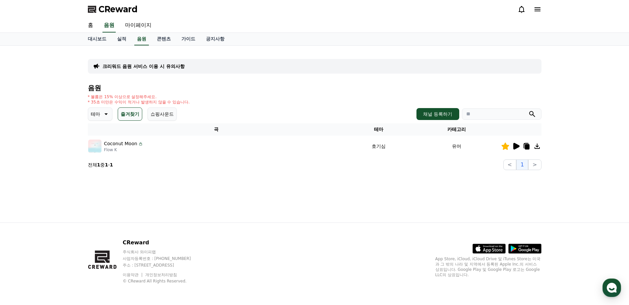
click at [524, 146] on icon at bounding box center [526, 146] width 8 height 8
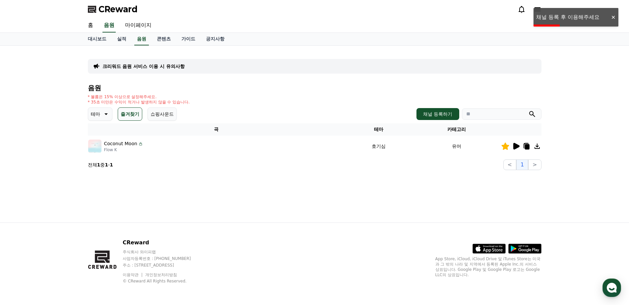
click at [535, 147] on icon at bounding box center [537, 146] width 8 height 8
click at [420, 201] on div "크리워드 음원 서비스 이용 시 유의사항 음원 * 볼륨은 15% 이상으로 설정해주세요. * 35초 미만은 수익이 적거나 발생하지 않을 수 있습니…" at bounding box center [315, 134] width 464 height 177
